Goal: Task Accomplishment & Management: Use online tool/utility

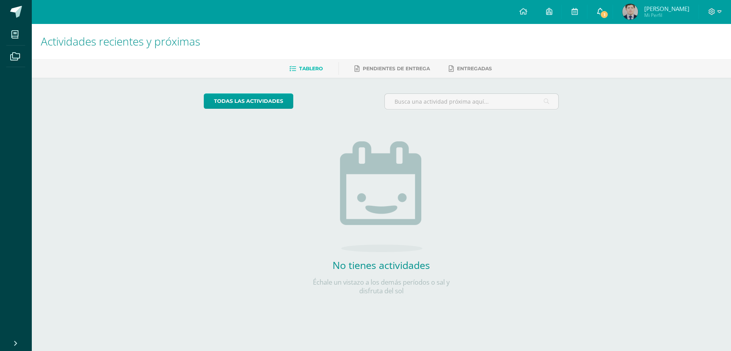
click at [605, 11] on span "1" at bounding box center [604, 14] width 9 height 9
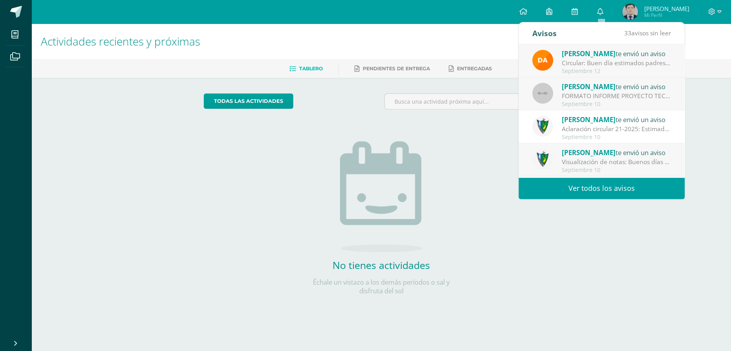
click at [602, 190] on link "Ver todos los avisos" at bounding box center [602, 188] width 166 height 22
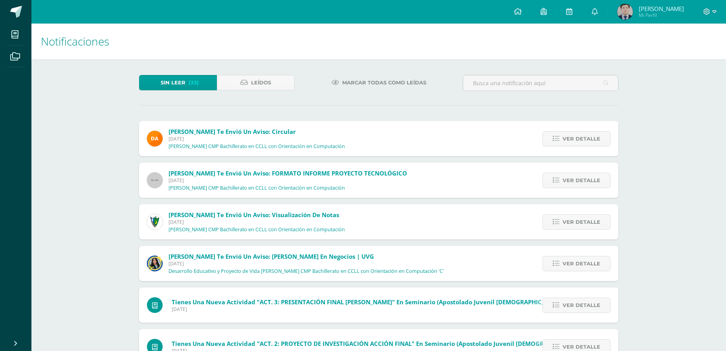
click at [366, 86] on span "Marcar todas como leídas" at bounding box center [384, 82] width 84 height 15
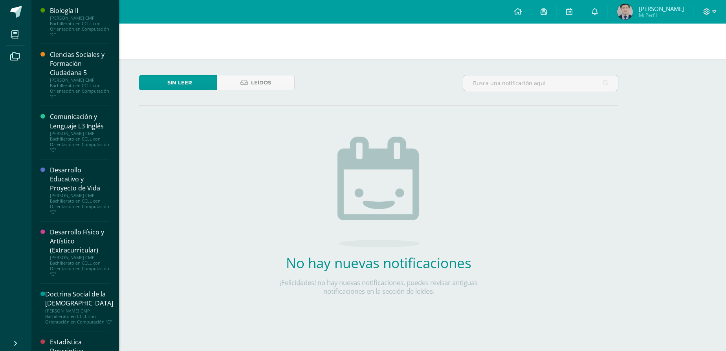
click at [93, 66] on div "Ciencias Sociales y Formación Ciudadana 5" at bounding box center [80, 63] width 60 height 27
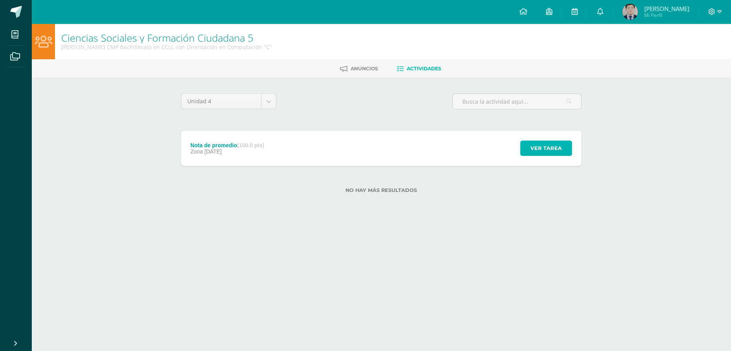
click at [534, 155] on span "Ver tarea" at bounding box center [545, 148] width 31 height 15
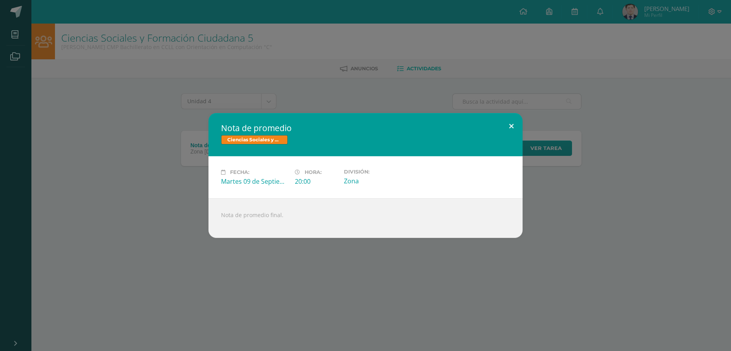
click at [514, 113] on button at bounding box center [511, 126] width 22 height 27
